Goal: Communication & Community: Answer question/provide support

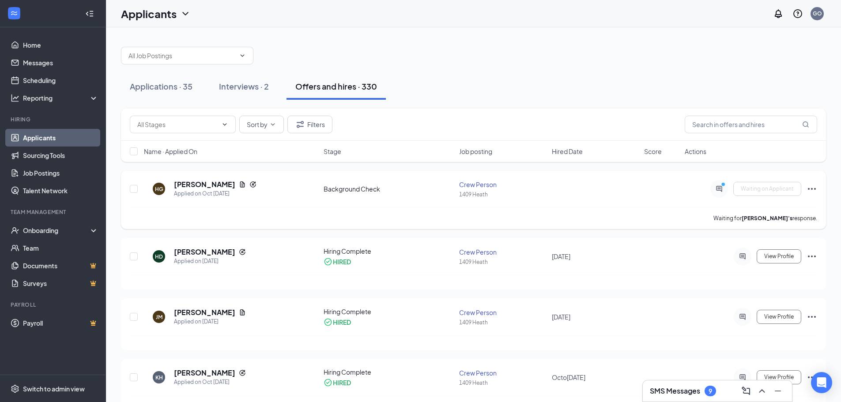
click at [724, 192] on div at bounding box center [719, 189] width 18 height 18
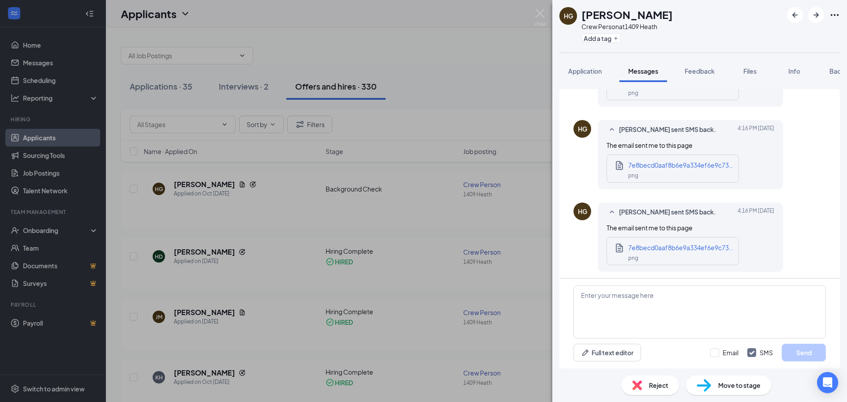
scroll to position [643, 0]
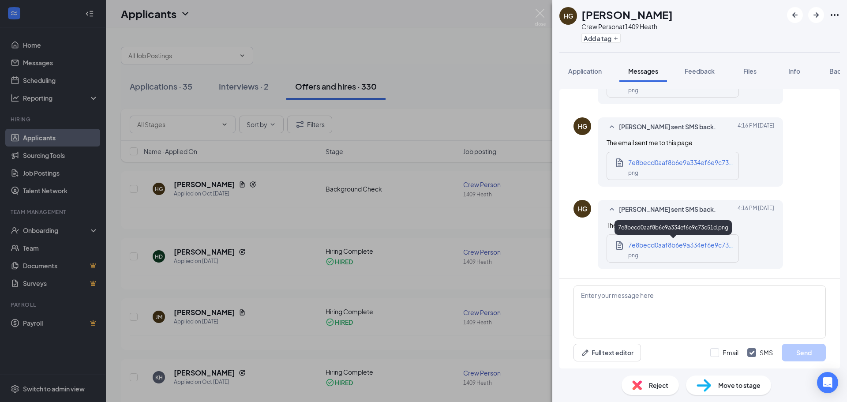
click at [689, 249] on span "7e8becd0aaf8b6e9a334ef6e9c73c51d.png" at bounding box center [693, 245] width 128 height 8
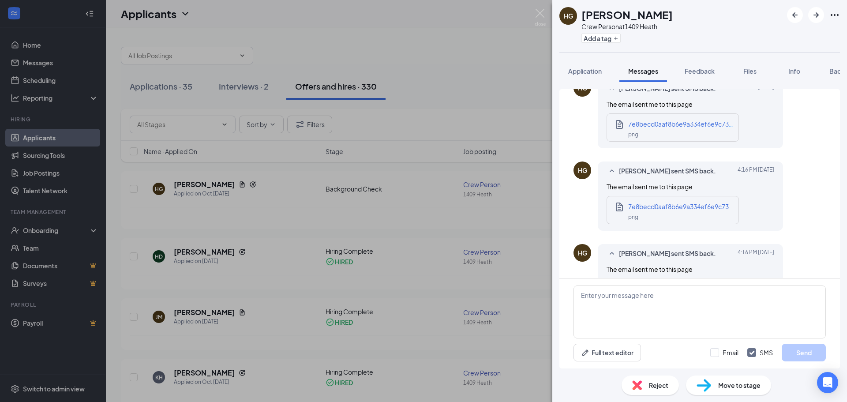
scroll to position [511, 0]
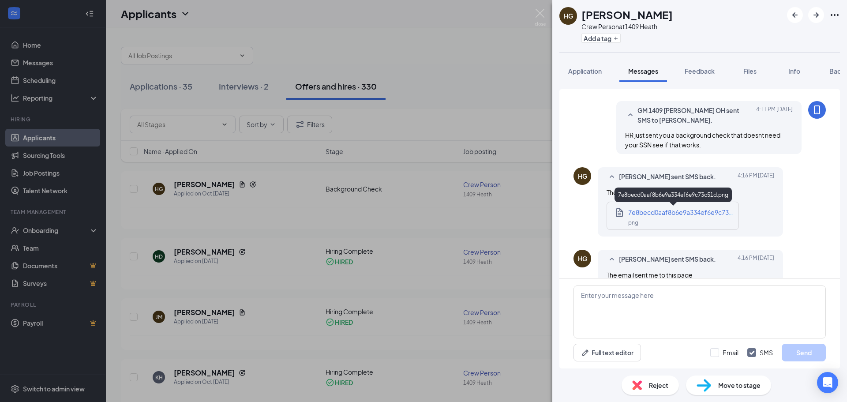
drag, startPoint x: 653, startPoint y: 217, endPoint x: 587, endPoint y: 218, distance: 65.8
click at [587, 218] on div "HG Harmony Gallagher sent SMS back. Today 4:16 PM The email sent me to this pag…" at bounding box center [700, 204] width 252 height 74
click at [302, 37] on div "HG Harmony Gallagher Crew Person at 1409 Heath Add a tag Application Messages F…" at bounding box center [423, 201] width 847 height 402
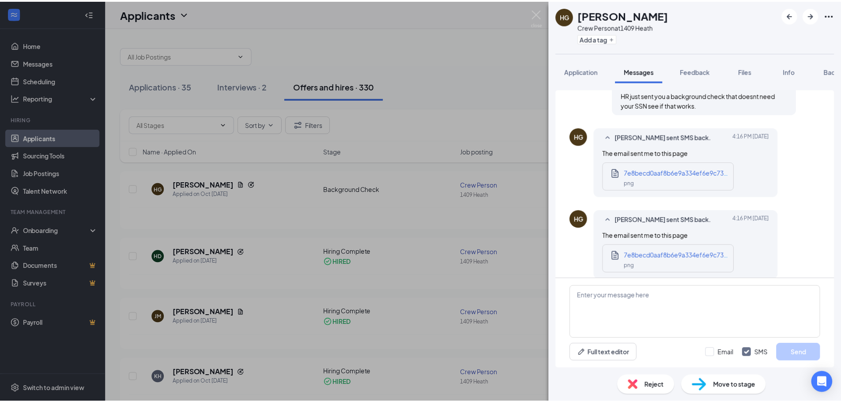
scroll to position [643, 0]
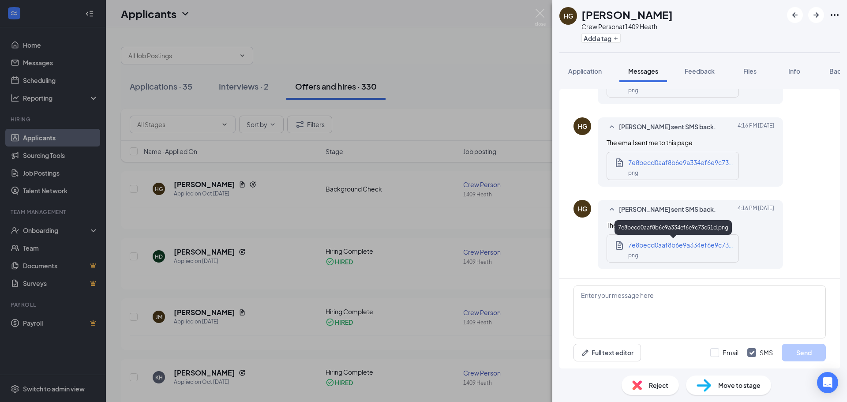
click at [686, 245] on span "7e8becd0aaf8b6e9a334ef6e9c73c51d.png" at bounding box center [693, 245] width 128 height 8
click at [620, 248] on icon "Document" at bounding box center [619, 245] width 7 height 9
drag, startPoint x: 502, startPoint y: 59, endPoint x: 497, endPoint y: 69, distance: 11.1
click at [502, 59] on div "HG Harmony Gallagher Crew Person at 1409 Heath Add a tag Application Messages F…" at bounding box center [423, 201] width 847 height 402
click at [542, 15] on img at bounding box center [540, 17] width 11 height 17
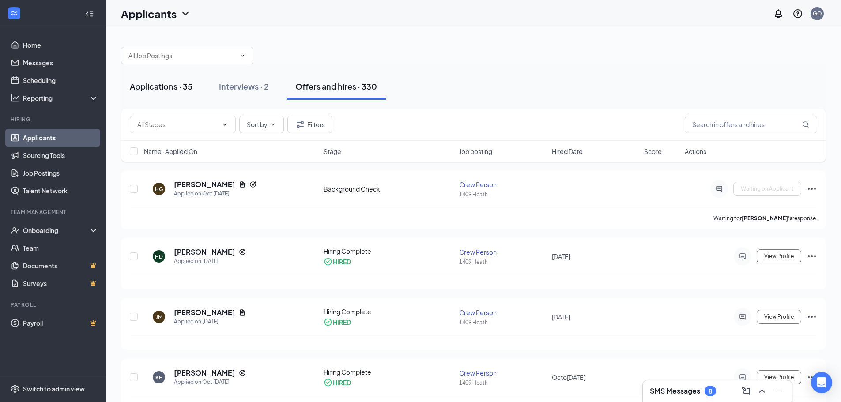
click at [169, 87] on div "Applications · 35" at bounding box center [161, 86] width 63 height 11
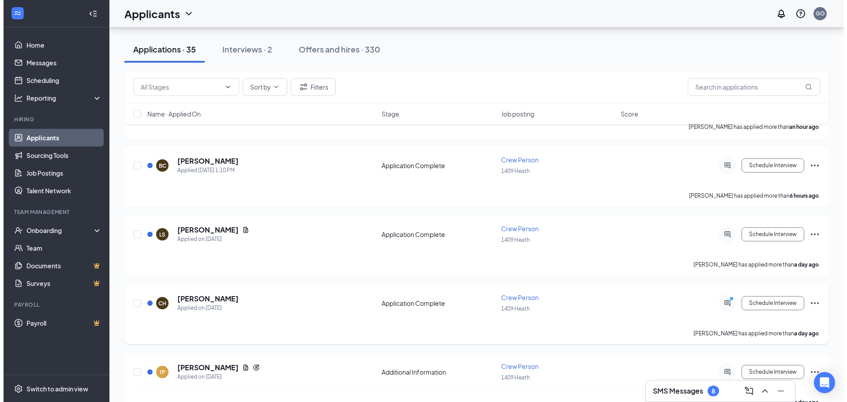
scroll to position [177, 0]
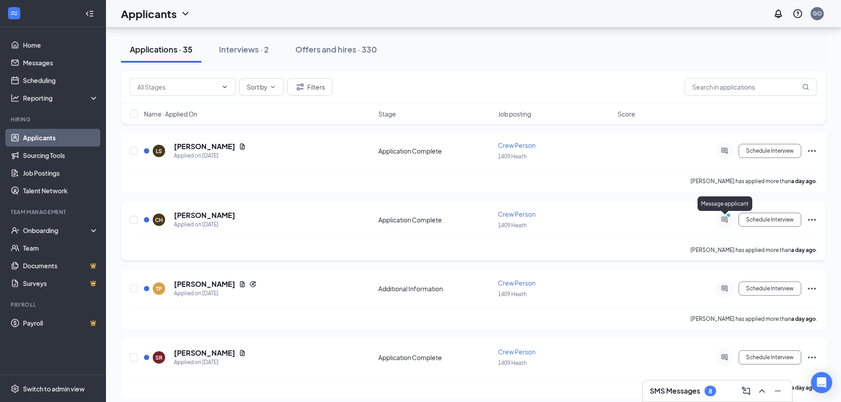
click at [728, 221] on icon "ActiveChat" at bounding box center [724, 219] width 11 height 7
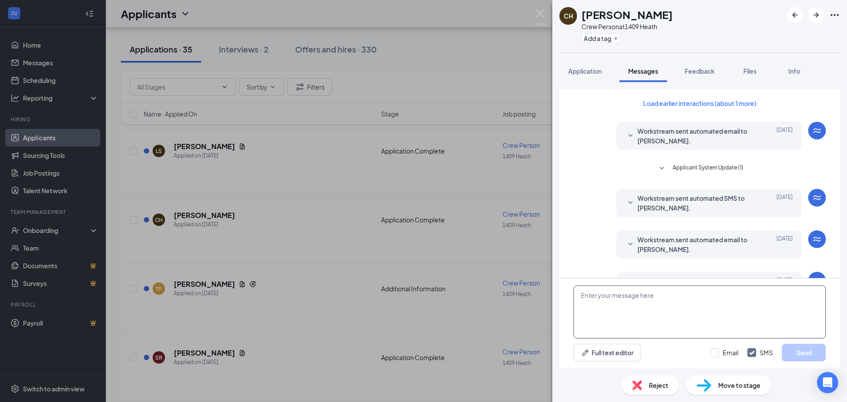
scroll to position [187, 0]
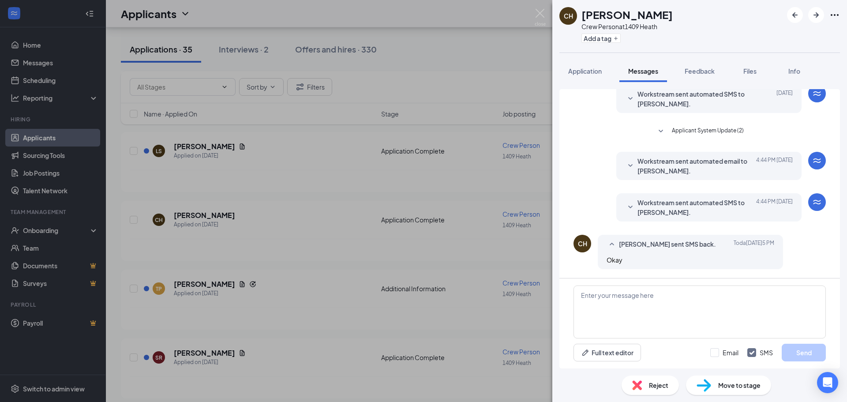
click at [631, 207] on div "Workstream sent automated SMS to Colt Huber. Today 4:44 PM" at bounding box center [709, 207] width 168 height 19
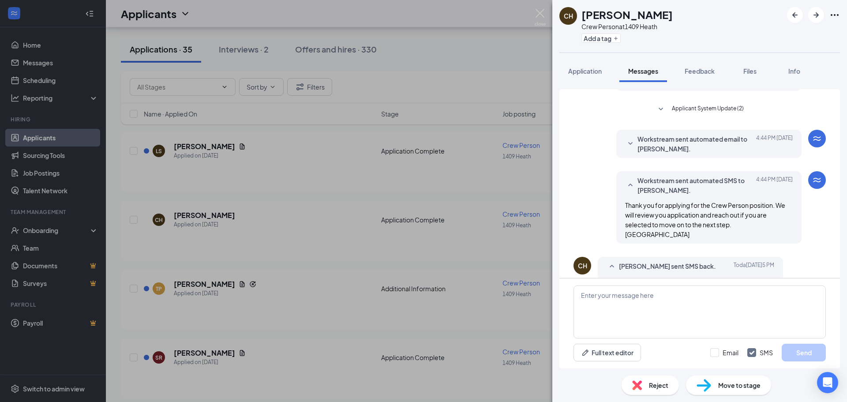
scroll to position [222, 0]
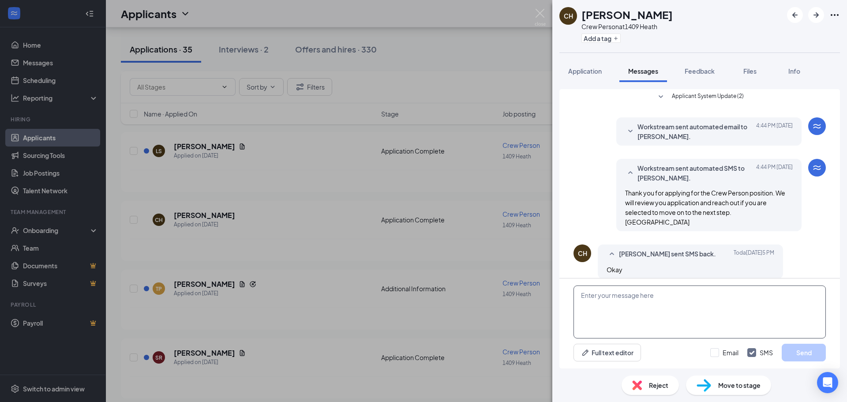
drag, startPoint x: 604, startPoint y: 306, endPoint x: 593, endPoint y: 313, distance: 13.7
click at [593, 313] on textarea at bounding box center [700, 312] width 252 height 53
type textarea "Are you available for an interview in the next couple of days?"
click at [805, 353] on button "Send" at bounding box center [804, 353] width 44 height 18
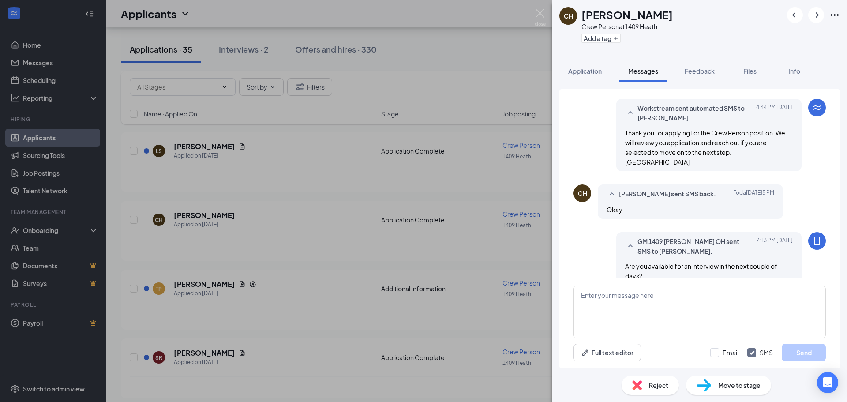
scroll to position [288, 0]
